Goal: Information Seeking & Learning: Stay updated

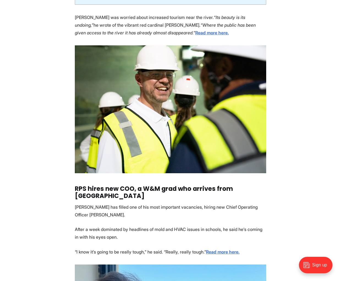
scroll to position [465, 0]
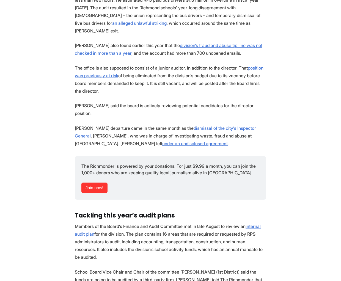
scroll to position [534, 0]
